Goal: Navigation & Orientation: Find specific page/section

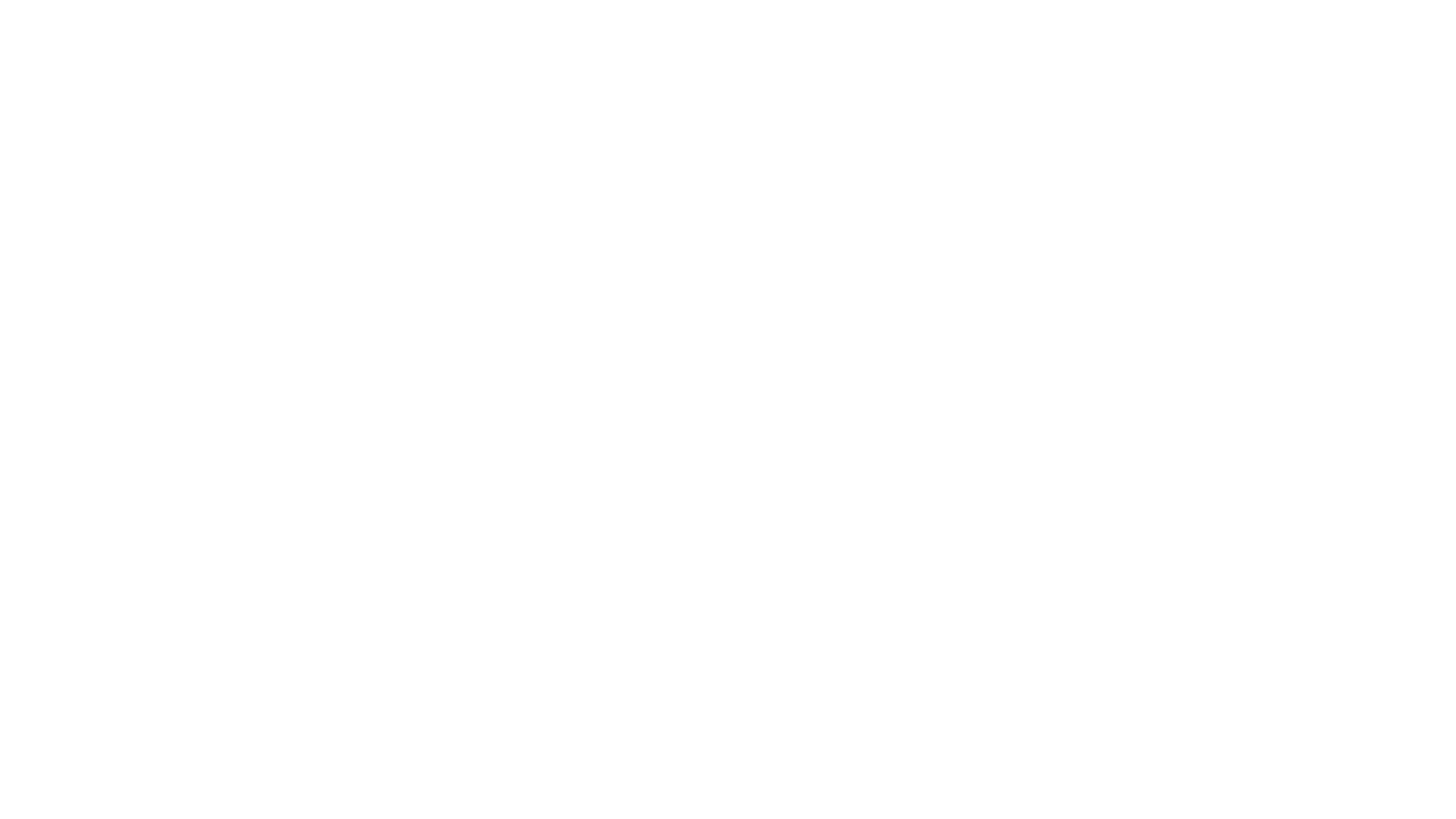
click at [728, 410] on div at bounding box center [728, 410] width 1456 height 819
